Goal: Use online tool/utility

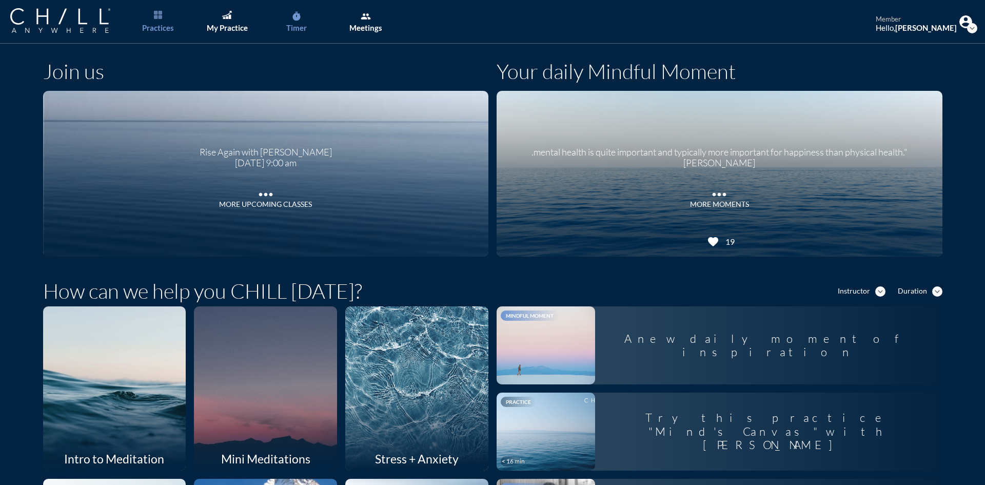
click at [302, 24] on div "Timer" at bounding box center [296, 27] width 21 height 9
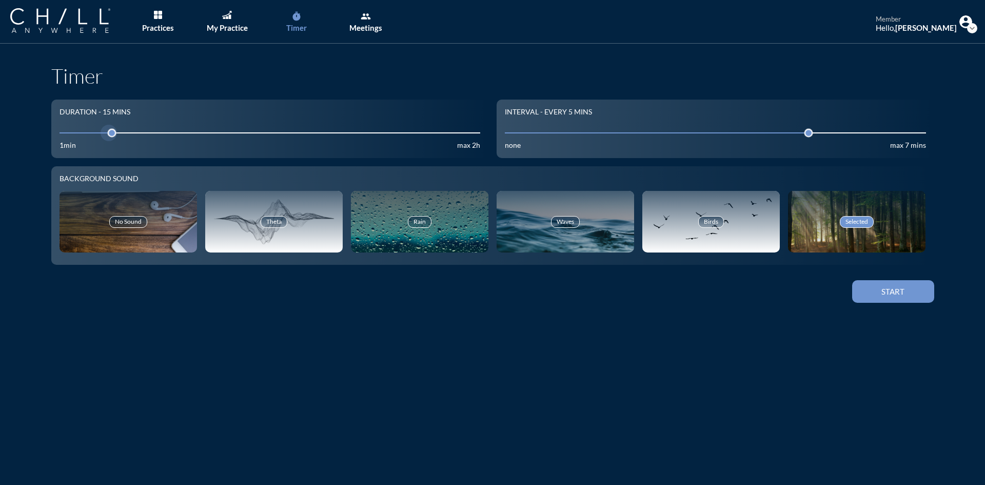
click at [96, 133] on input "15" at bounding box center [270, 133] width 421 height 10
click at [87, 131] on input "15" at bounding box center [270, 133] width 421 height 10
click at [899, 291] on div "Start" at bounding box center [893, 291] width 46 height 9
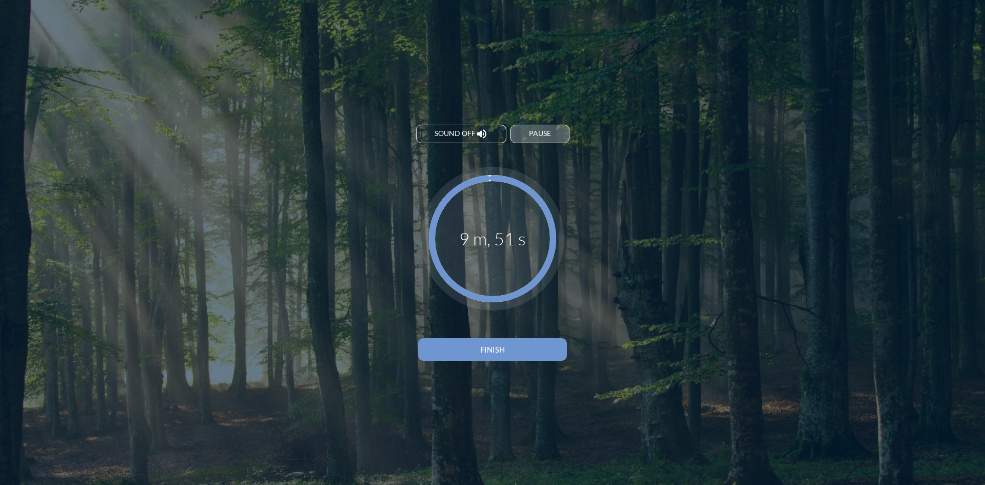
click at [551, 136] on div "Pause" at bounding box center [540, 133] width 22 height 9
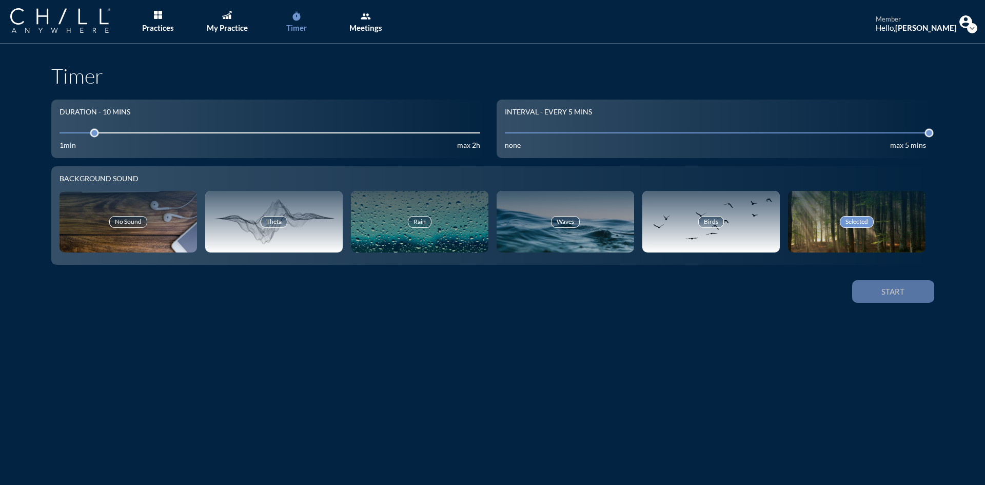
click at [877, 291] on div "Start" at bounding box center [893, 291] width 46 height 9
